Goal: Communication & Community: Answer question/provide support

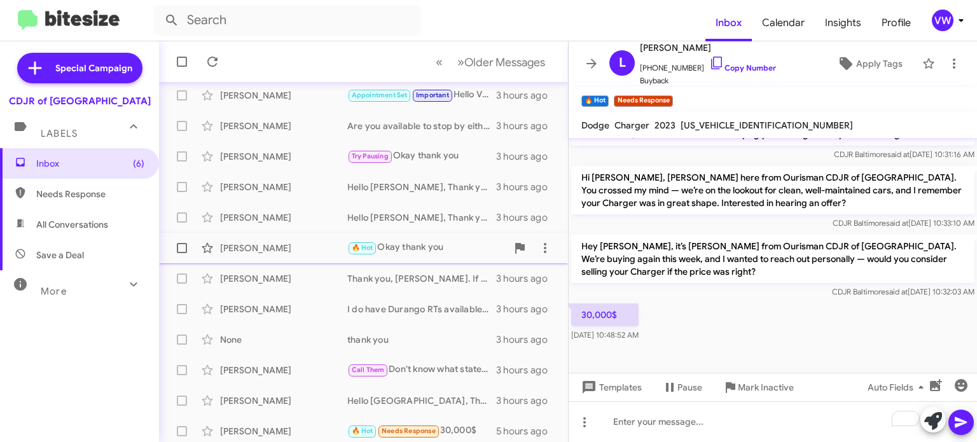
scroll to position [296, 0]
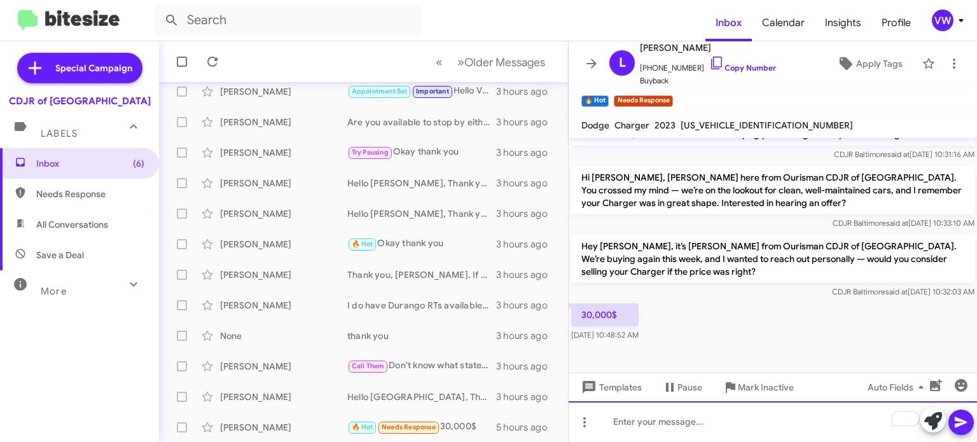
click at [680, 414] on div "To enrich screen reader interactions, please activate Accessibility in Grammarl…" at bounding box center [773, 421] width 408 height 41
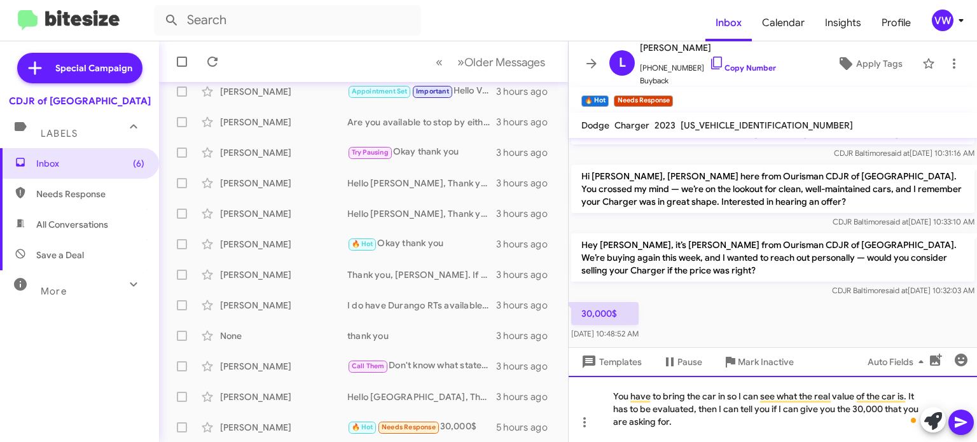
click at [610, 396] on div "You have to bring the car in so I can see what the real value of the car is. It…" at bounding box center [773, 409] width 408 height 66
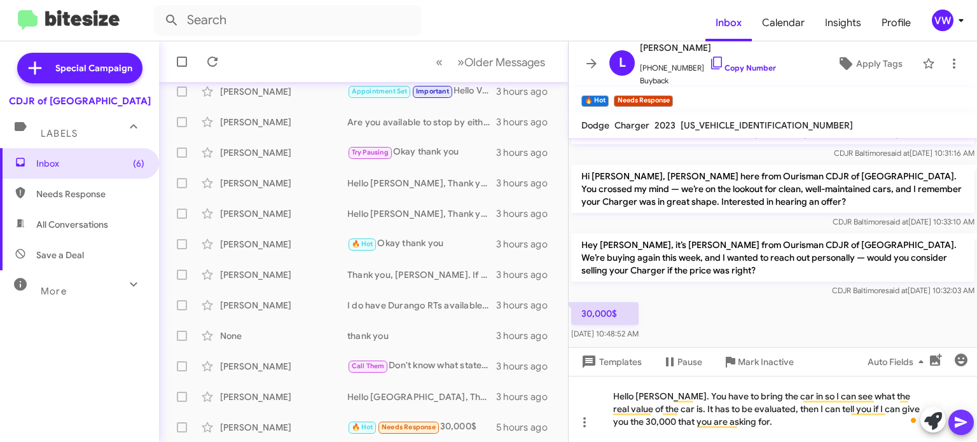
click at [954, 421] on icon at bounding box center [960, 422] width 15 height 15
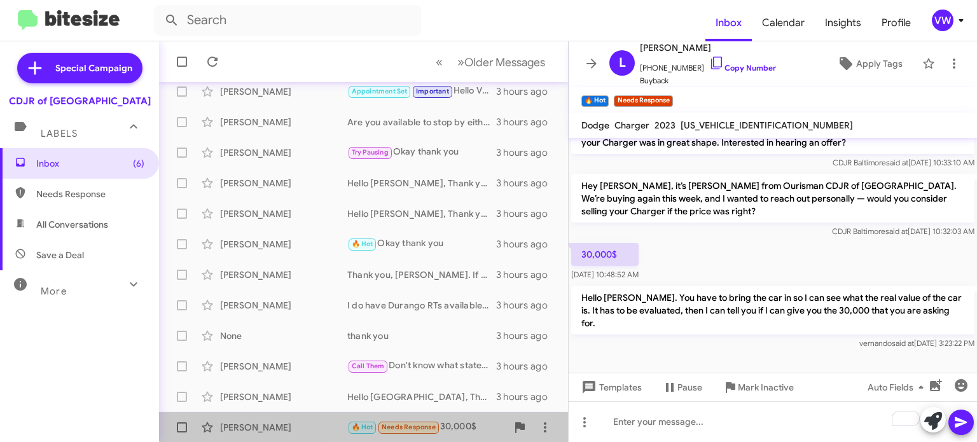
click at [410, 423] on span "Needs Response" at bounding box center [409, 427] width 54 height 8
click at [410, 428] on span "Needs Response" at bounding box center [409, 427] width 54 height 8
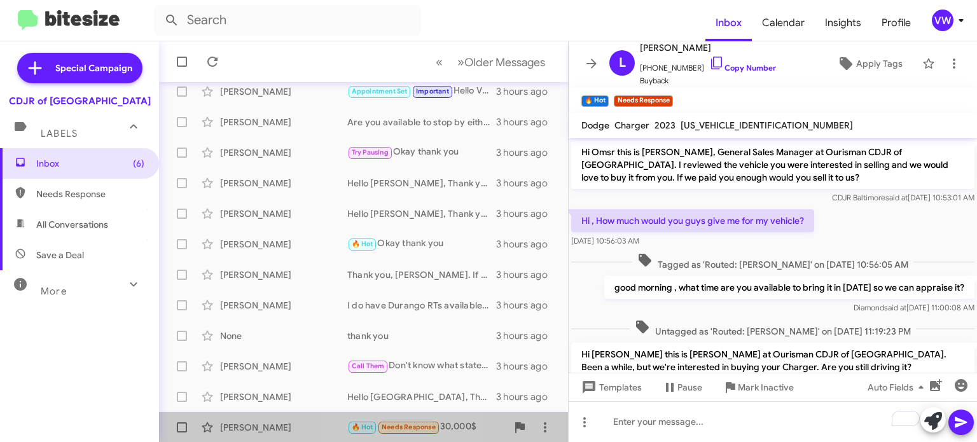
click at [398, 427] on span "Needs Response" at bounding box center [409, 427] width 54 height 8
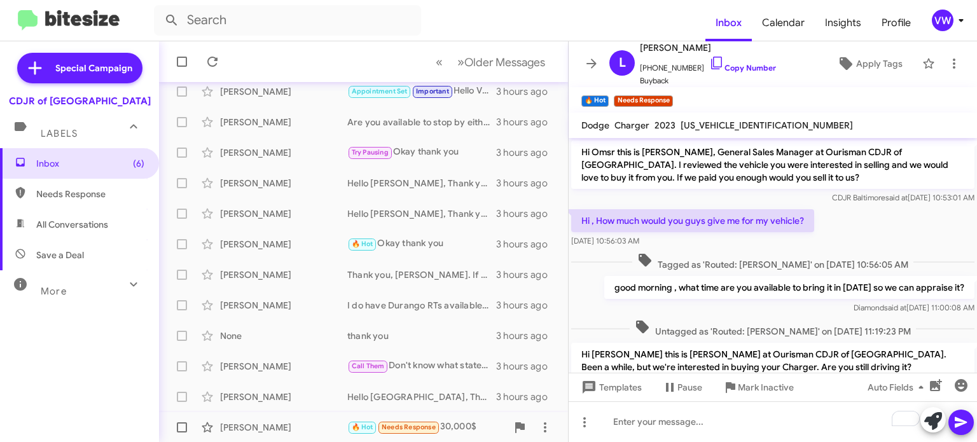
click at [398, 427] on span "Needs Response" at bounding box center [409, 427] width 54 height 8
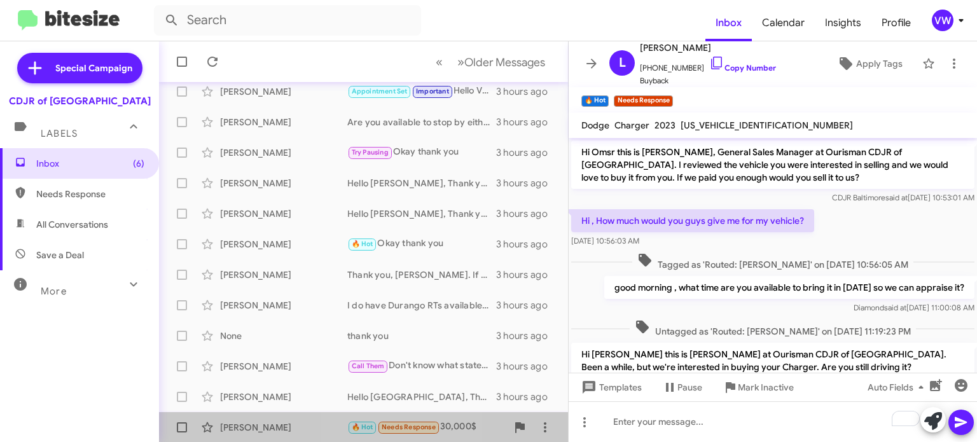
click at [398, 427] on span "Needs Response" at bounding box center [409, 427] width 54 height 8
click at [404, 429] on span "Needs Response" at bounding box center [409, 427] width 54 height 8
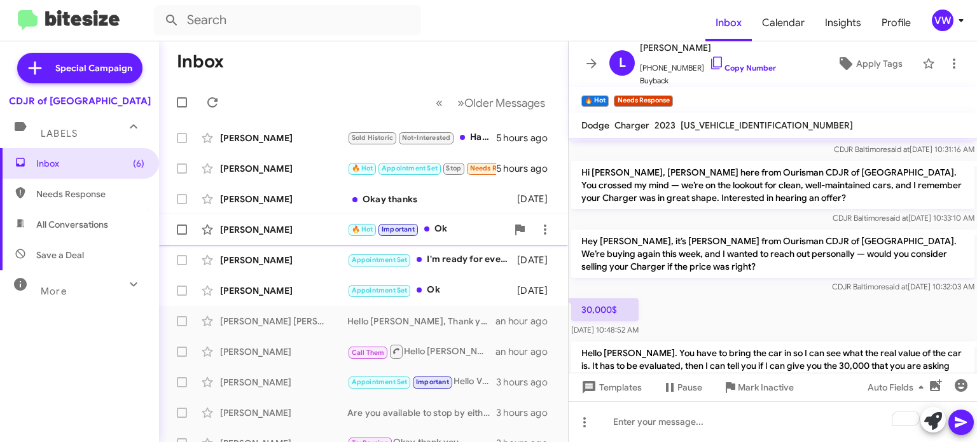
scroll to position [0, 0]
